Goal: Transaction & Acquisition: Purchase product/service

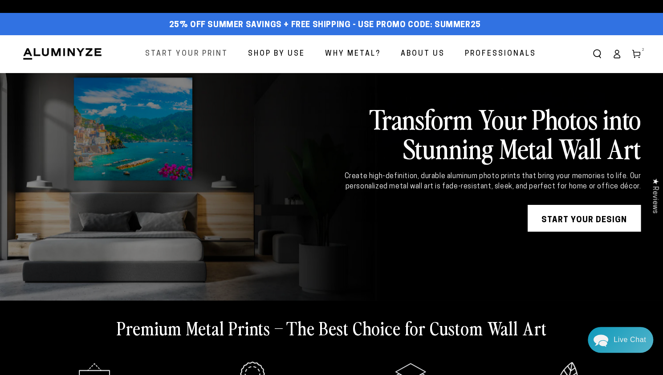
click at [177, 56] on span "Start Your Print" at bounding box center [186, 54] width 83 height 13
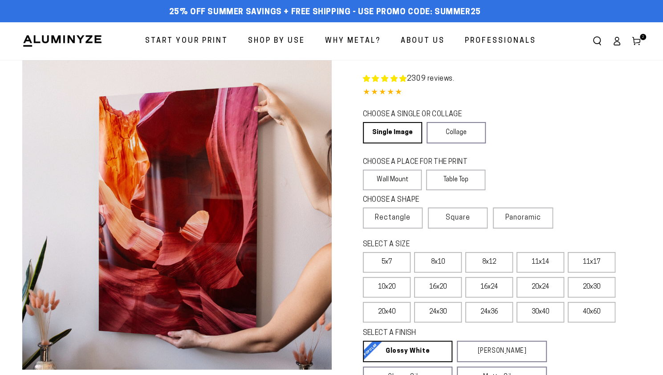
select select "**********"
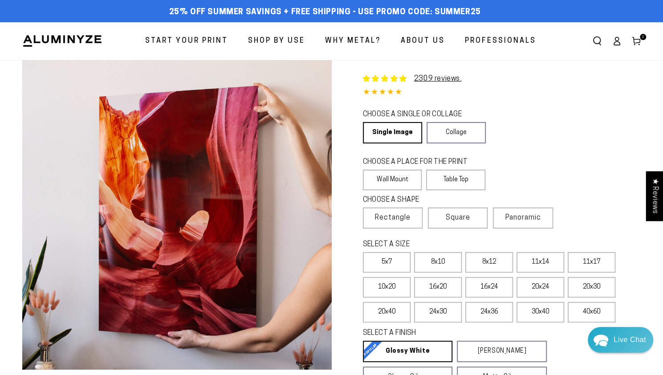
click at [74, 34] on header "Start Your Print Shop By Use Shop By Use For Home For Business" at bounding box center [331, 41] width 663 height 38
click at [75, 39] on img at bounding box center [62, 40] width 80 height 13
